Goal: Find specific page/section: Find specific page/section

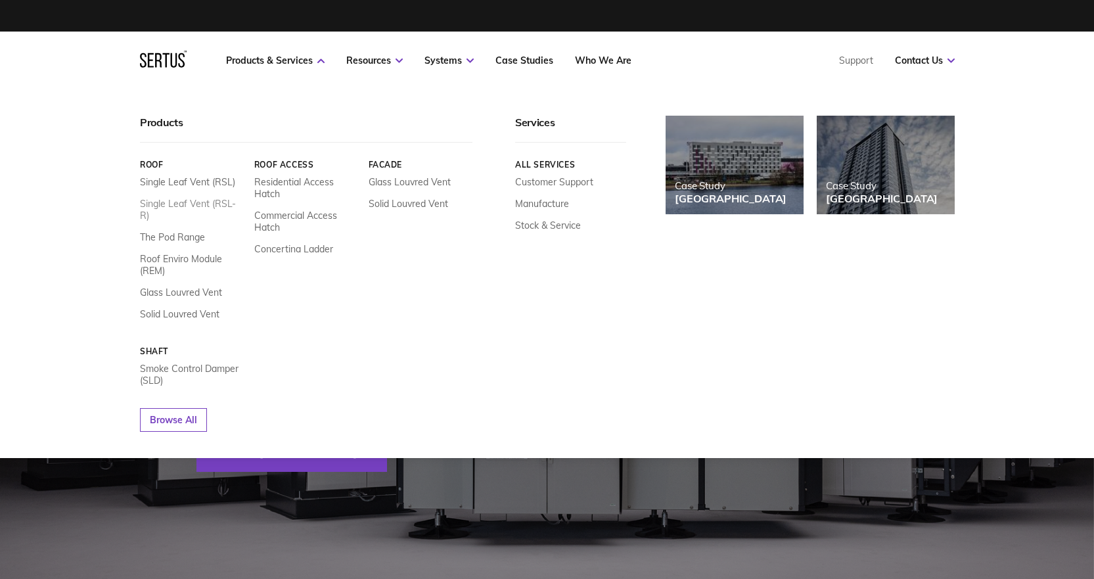
click at [192, 200] on link "Single Leaf Vent (RSL-R)" at bounding box center [192, 210] width 104 height 24
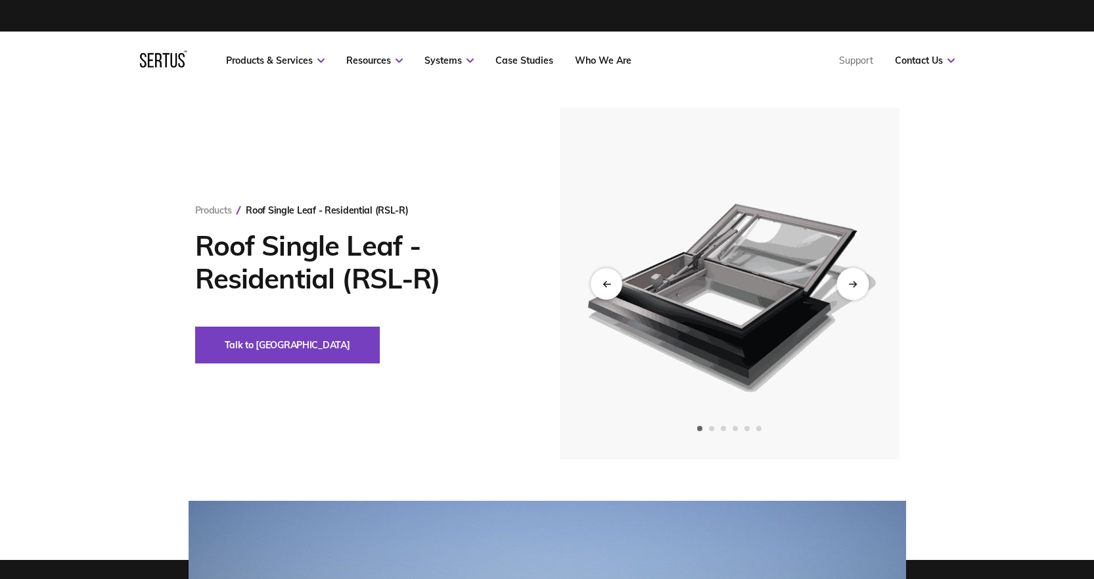
click at [845, 272] on div "Next slide" at bounding box center [852, 283] width 32 height 32
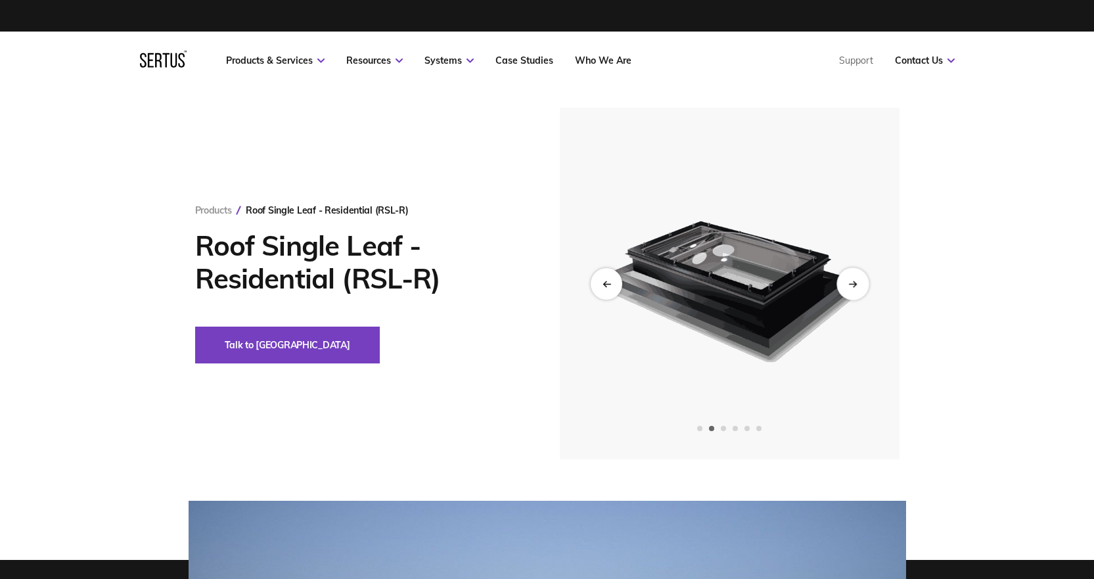
click at [845, 272] on div "Next slide" at bounding box center [852, 283] width 32 height 32
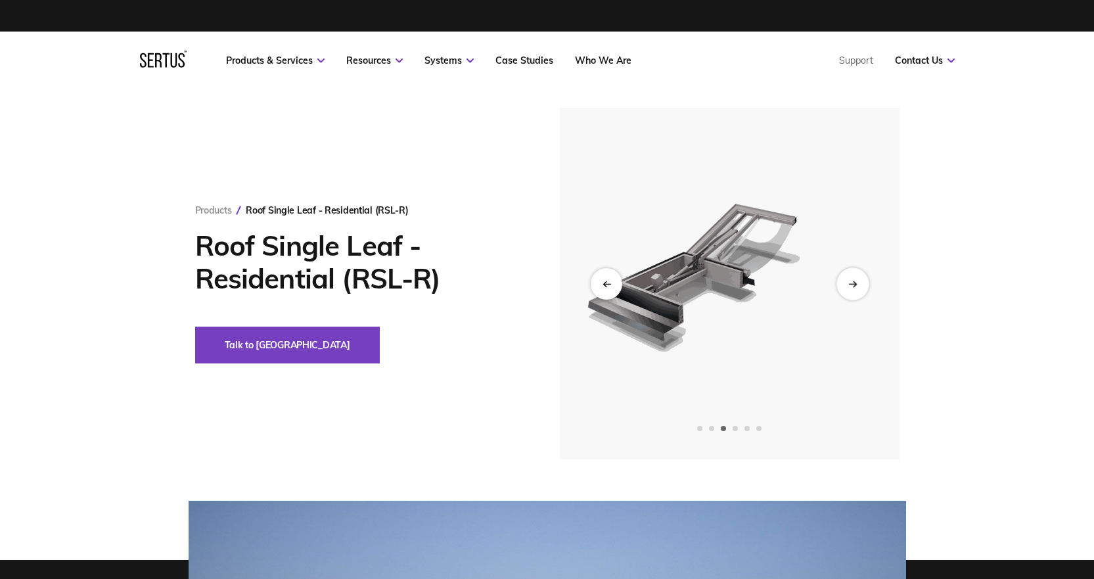
click at [845, 272] on div "Next slide" at bounding box center [852, 283] width 32 height 32
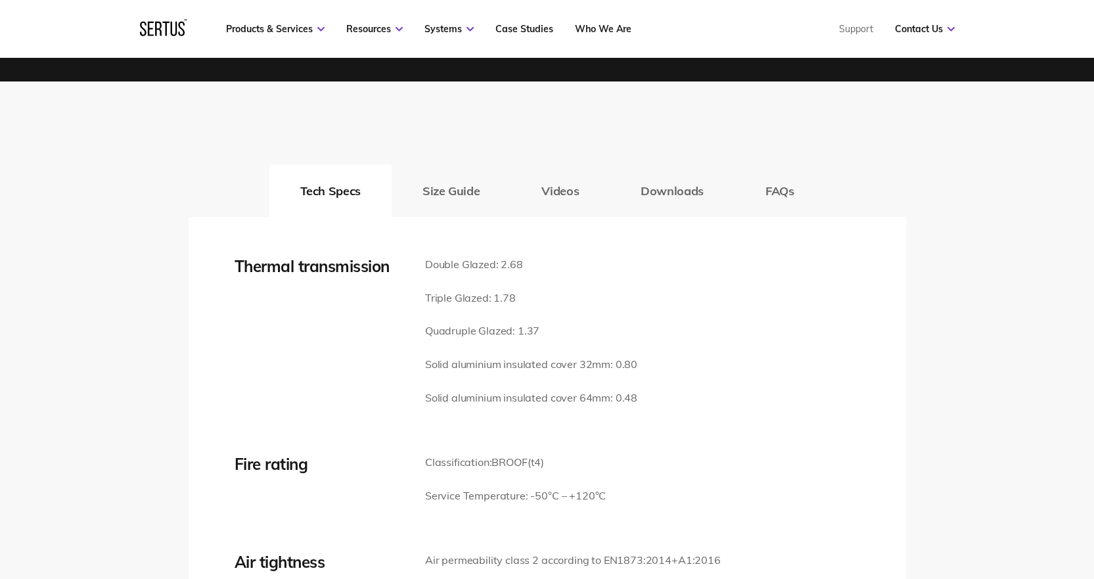
scroll to position [1971, 0]
